Goal: Use online tool/utility: Utilize a website feature to perform a specific function

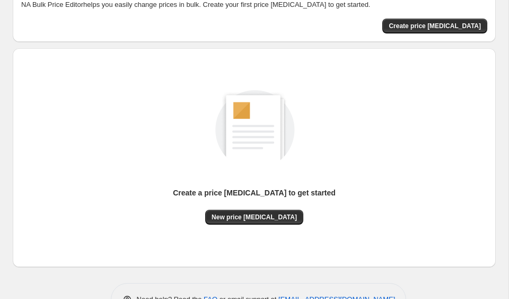
scroll to position [99, 0]
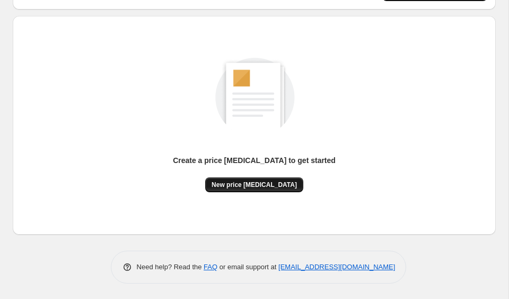
click at [244, 190] on button "New price [MEDICAL_DATA]" at bounding box center [254, 184] width 98 height 15
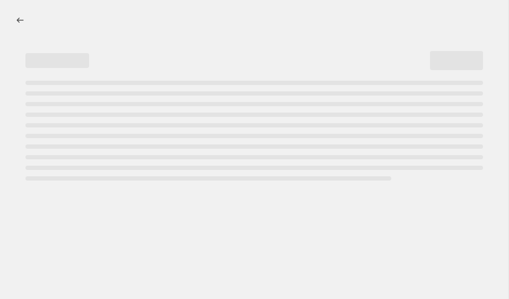
select select "percentage"
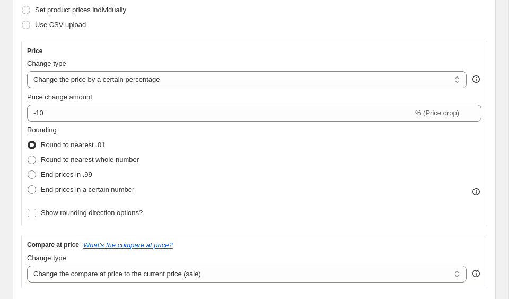
scroll to position [200, 0]
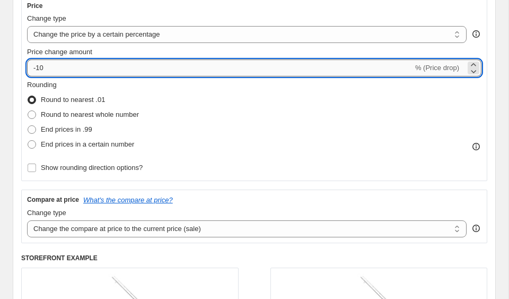
click at [101, 74] on input "-10" at bounding box center [220, 67] width 386 height 17
type input "-1"
type input "-35"
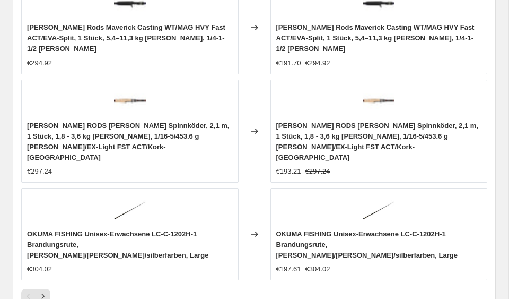
scroll to position [1116, 0]
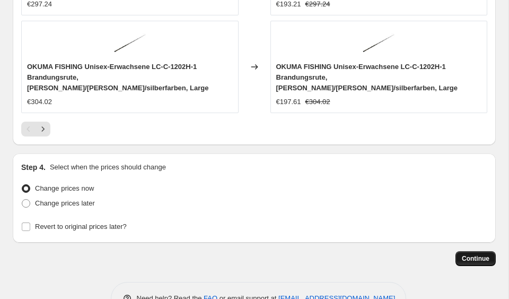
click at [468, 251] on button "Continue" at bounding box center [476, 258] width 40 height 15
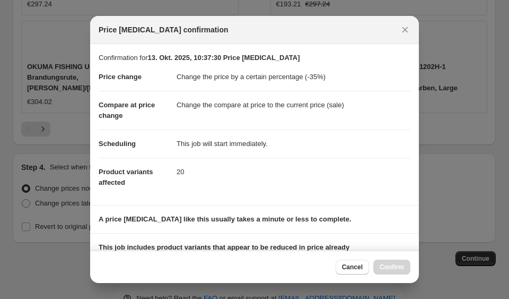
scroll to position [148, 0]
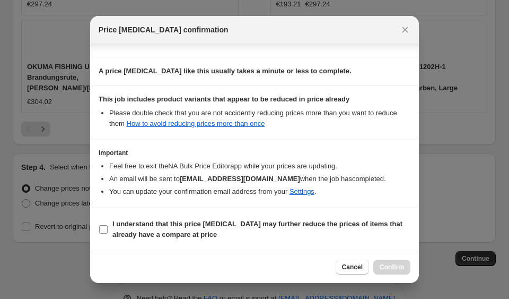
click at [140, 238] on b "I understand that this price [MEDICAL_DATA] may further reduce the prices of it…" at bounding box center [257, 229] width 290 height 19
click at [108, 233] on input "I understand that this price [MEDICAL_DATA] may further reduce the prices of it…" at bounding box center [103, 229] width 8 height 8
checkbox input "true"
click at [408, 266] on button "Confirm" at bounding box center [392, 266] width 37 height 15
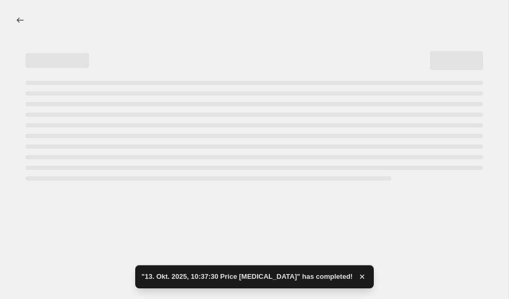
select select "percentage"
